Goal: Task Accomplishment & Management: Use online tool/utility

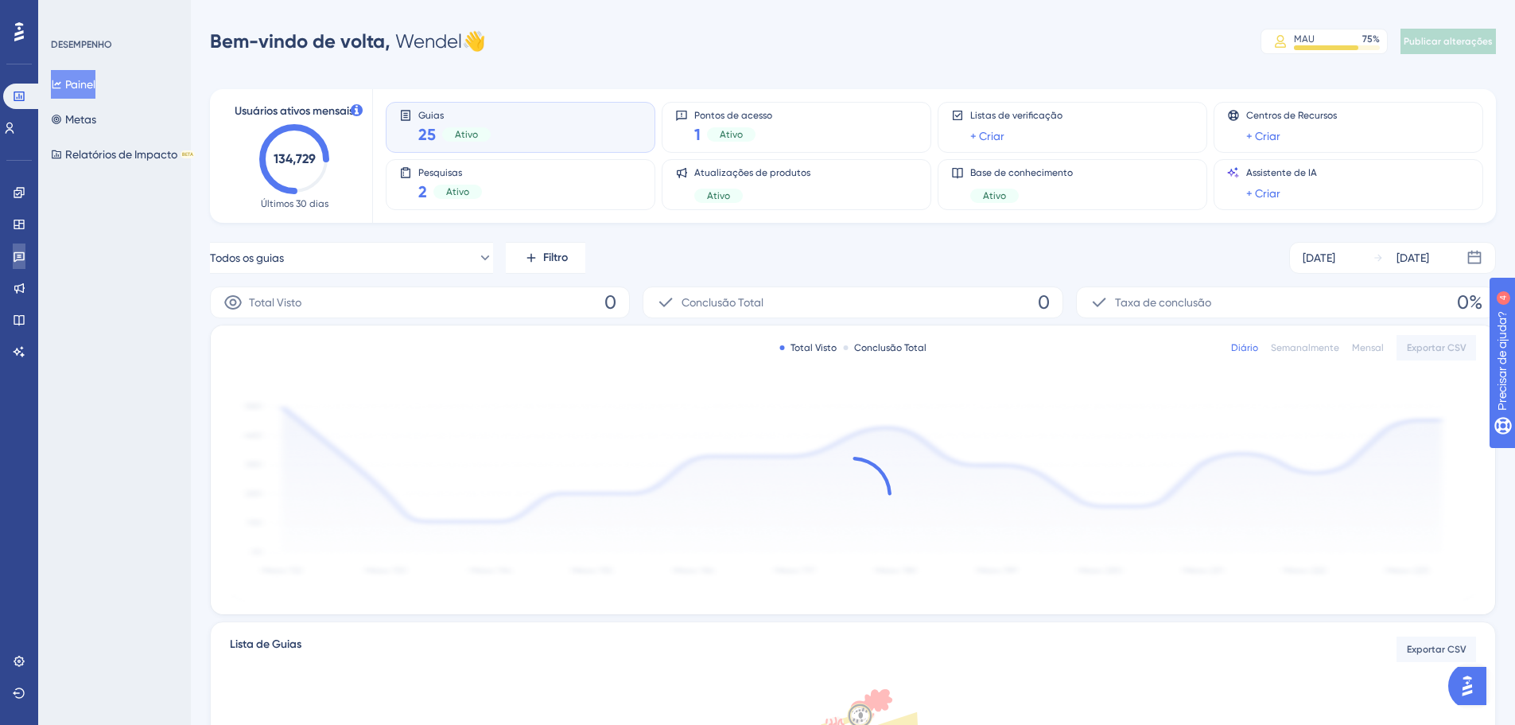
click at [21, 259] on icon at bounding box center [19, 256] width 13 height 13
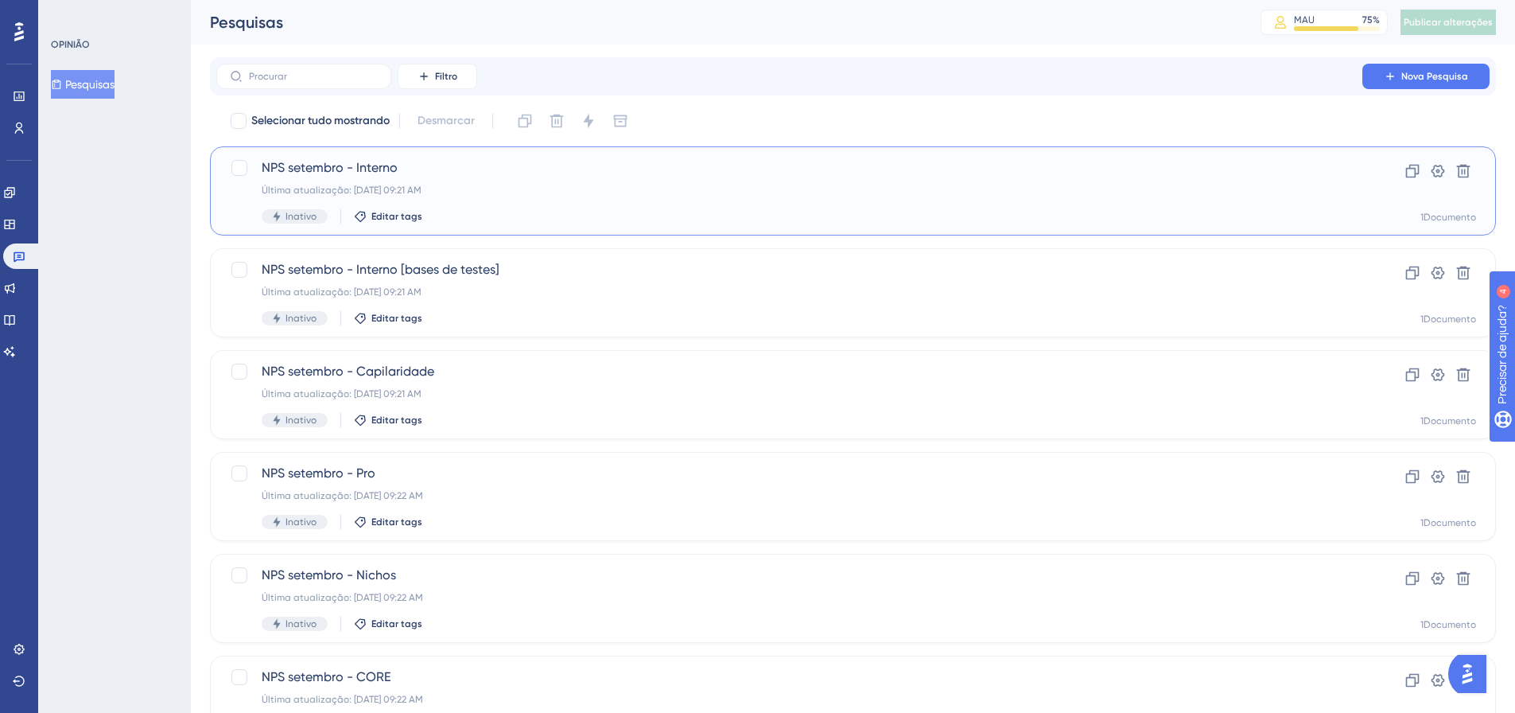
click at [441, 180] on div "NPS setembro - Interno Última atualização: [DATE] 09:21 AM Inativo Editar tags" at bounding box center [790, 190] width 1056 height 65
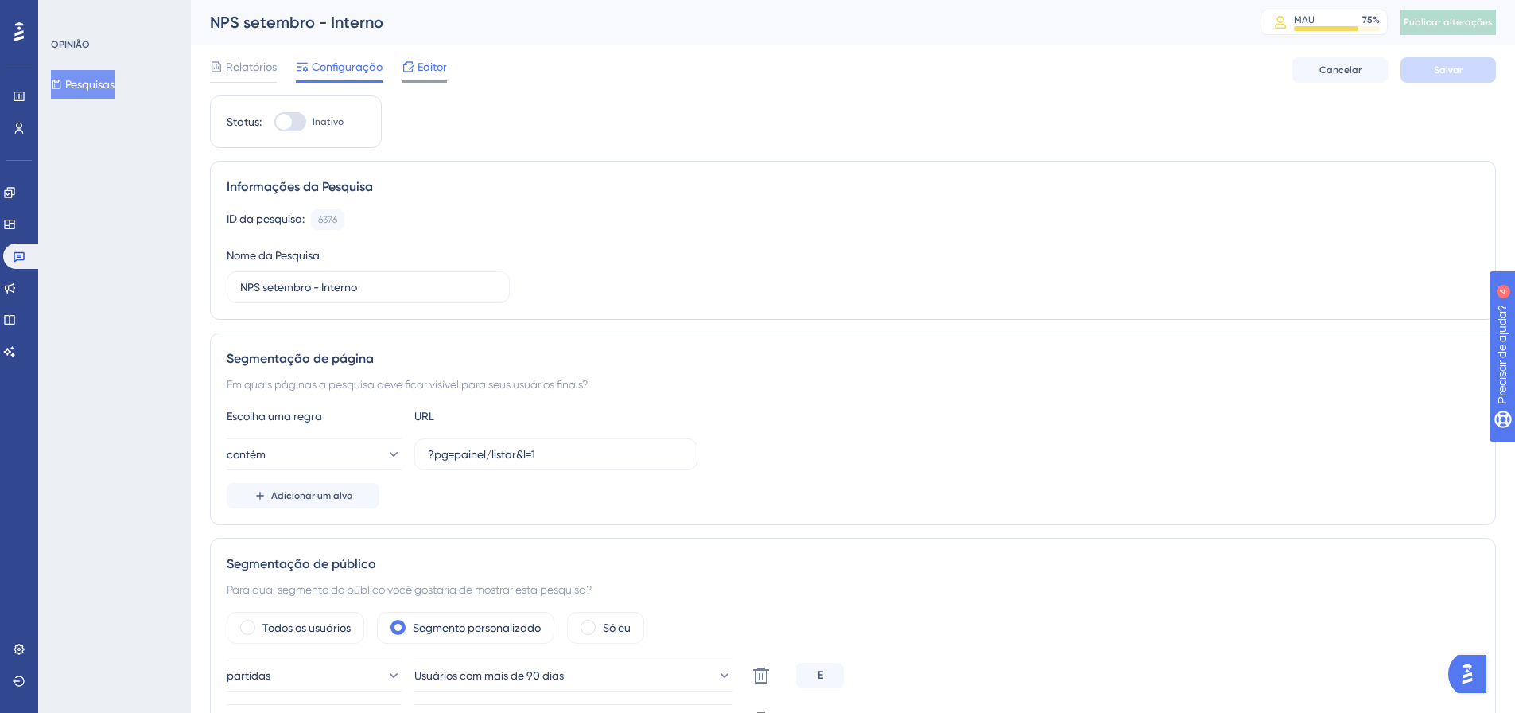
click at [418, 66] on font "Editor" at bounding box center [432, 66] width 29 height 13
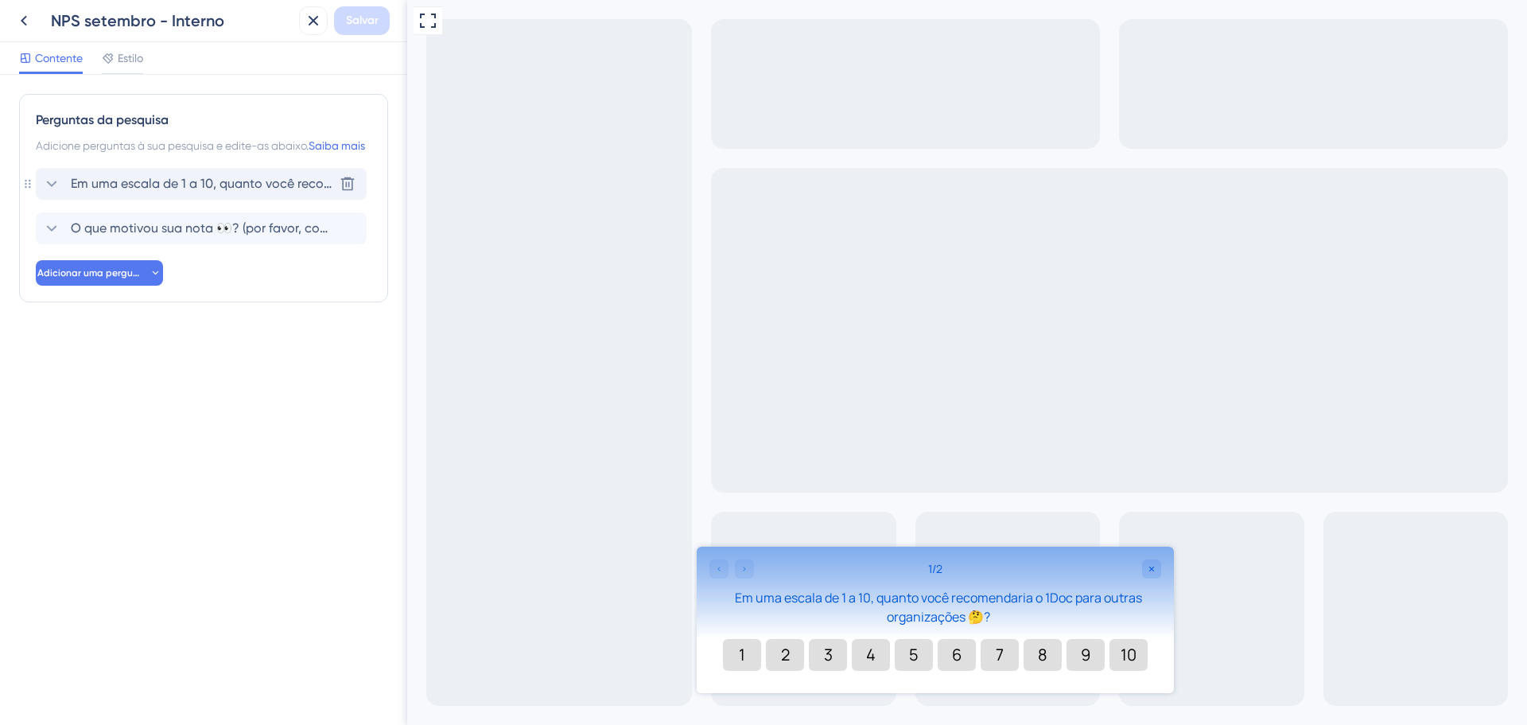
click at [57, 193] on icon at bounding box center [51, 183] width 19 height 19
